Goal: Obtain resource: Download file/media

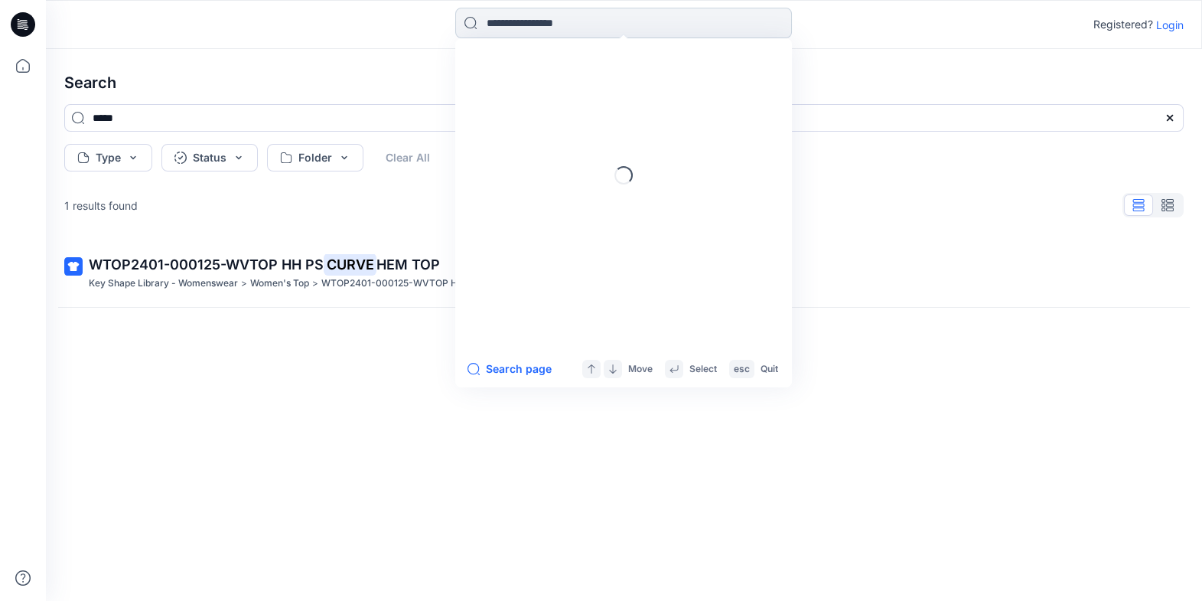
click at [517, 23] on input at bounding box center [623, 23] width 337 height 31
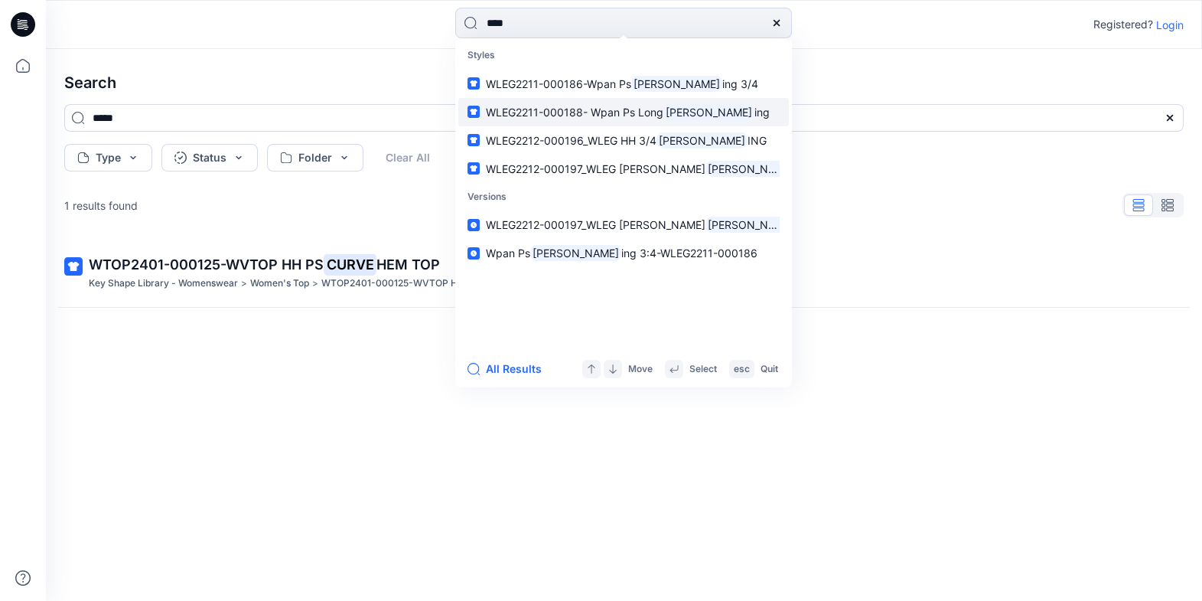
type input "****"
click at [597, 106] on span "WLEG2211-000188- Wpan Ps Long" at bounding box center [575, 112] width 178 height 13
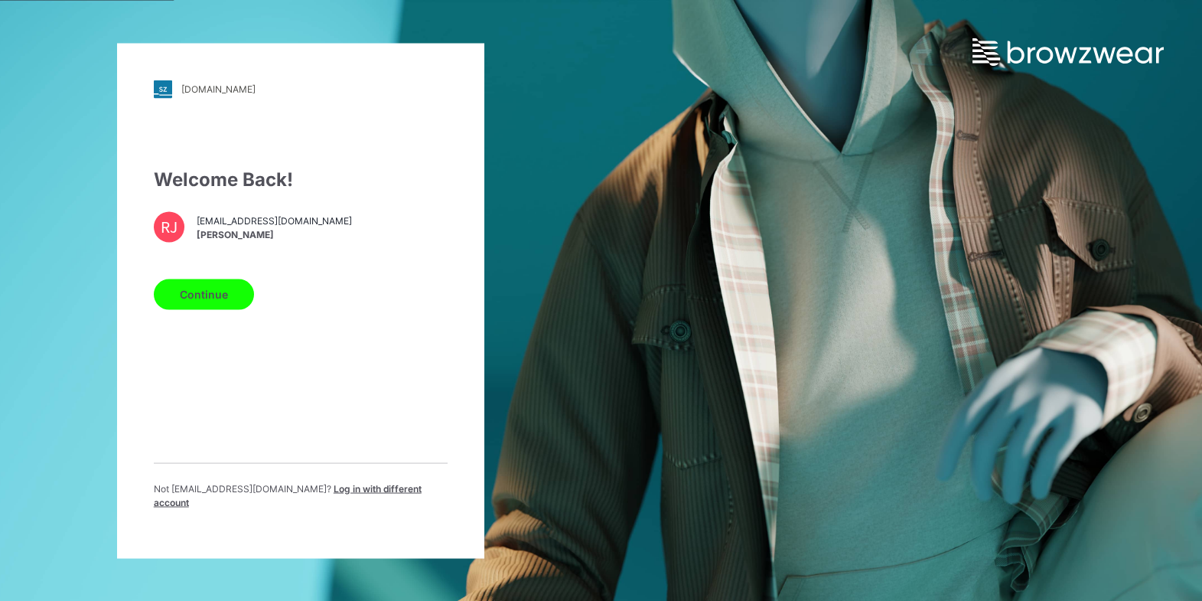
click at [223, 297] on button "Continue" at bounding box center [204, 294] width 100 height 31
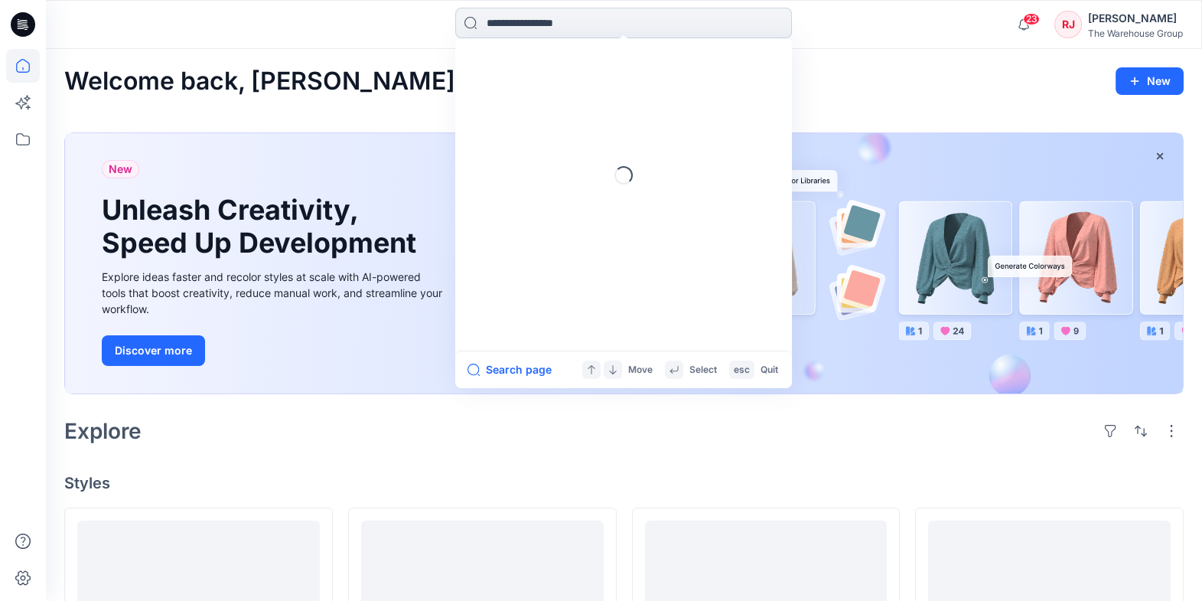
click at [559, 23] on input at bounding box center [623, 23] width 337 height 31
type input "*******"
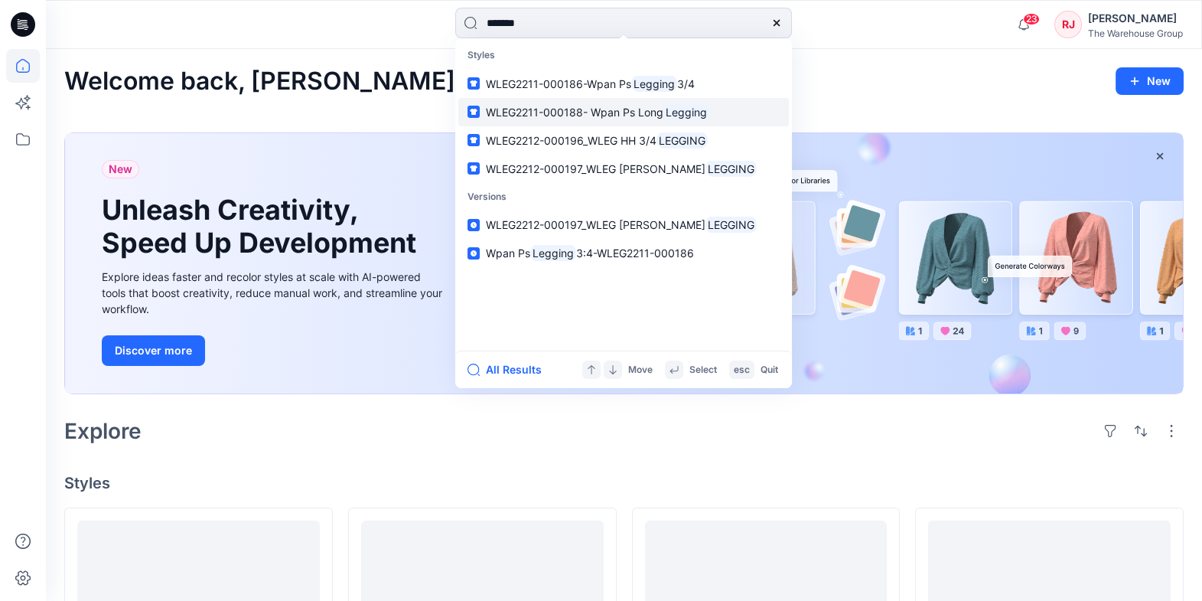
click at [629, 110] on span "WLEG2211-000188- Wpan Ps Long" at bounding box center [575, 112] width 178 height 13
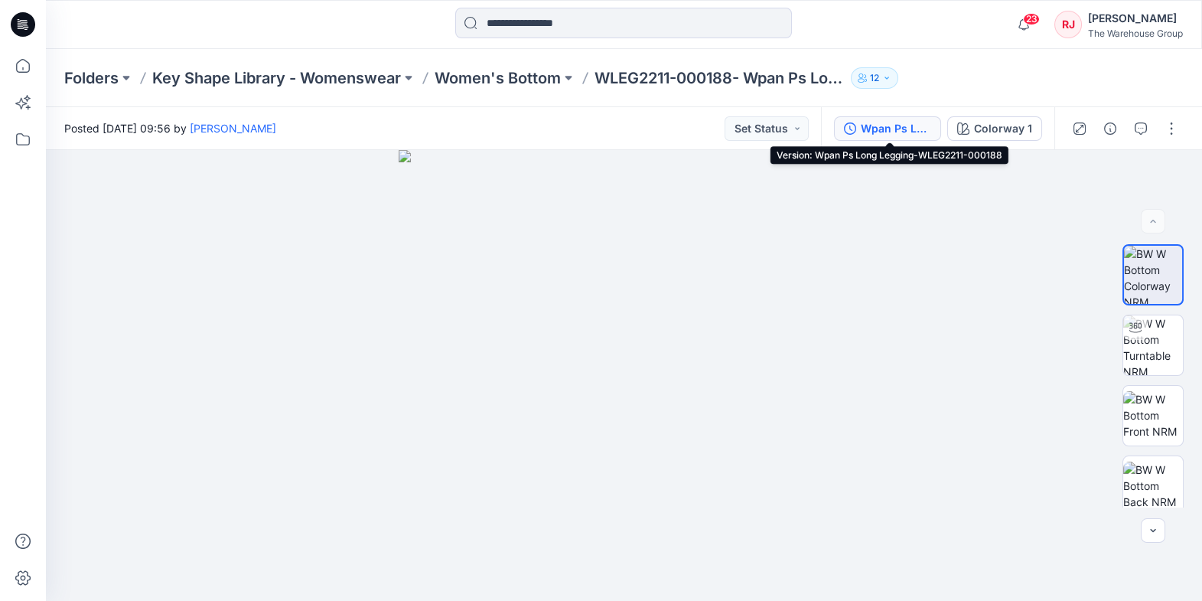
click at [924, 126] on div "Wpan Ps Long Legging-WLEG2211-000188" at bounding box center [896, 128] width 70 height 17
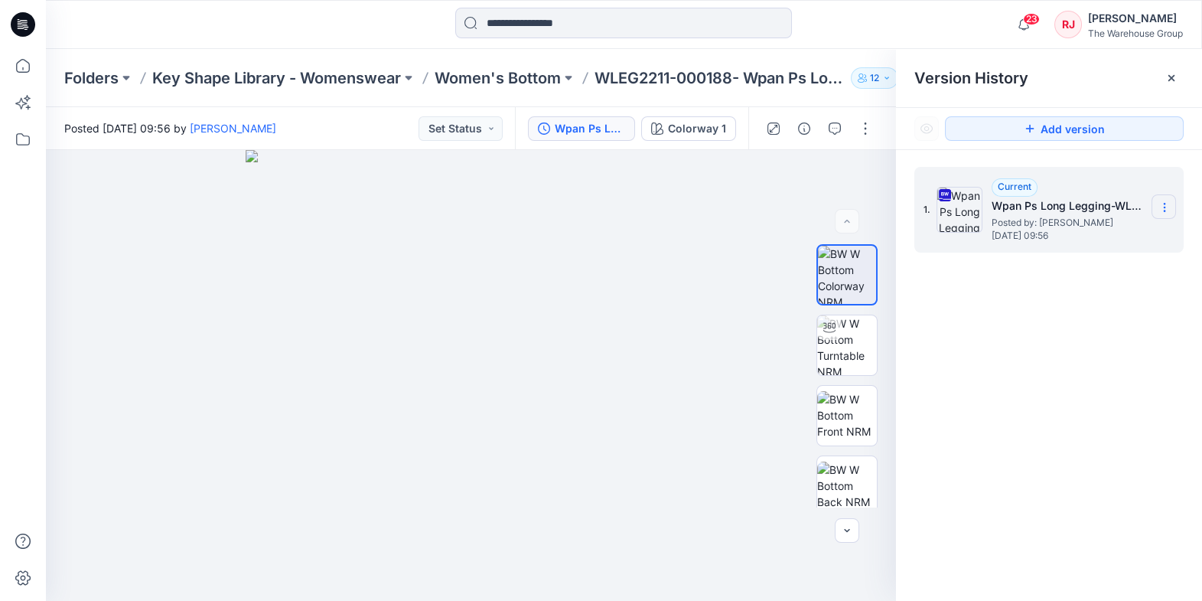
click at [1164, 205] on icon at bounding box center [1165, 207] width 12 height 12
click at [1081, 236] on span "Download Source BW File" at bounding box center [1087, 237] width 128 height 18
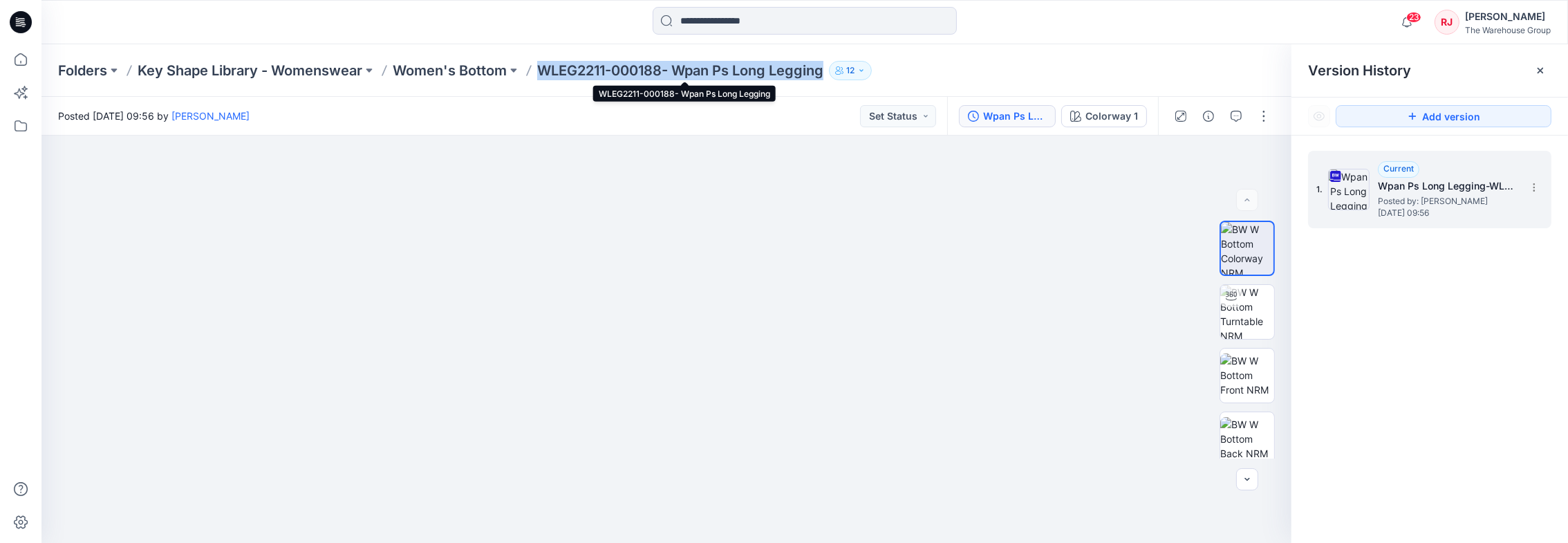
drag, startPoint x: 832, startPoint y: 70, endPoint x: 542, endPoint y: 67, distance: 290.0
click at [542, 67] on div "Folders Key Shape Library - Womenswear Women's Bottom WLEG2211-000188- Wpan Ps …" at bounding box center [751, 70] width 1386 height 19
copy div "WLEG2211-000188- Wpan Ps Long Legging 12"
